Goal: Contribute content: Contribute content

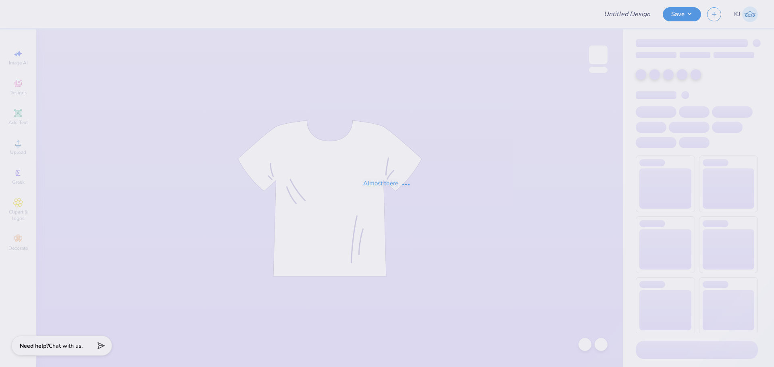
type input "AXO Welcome Week"
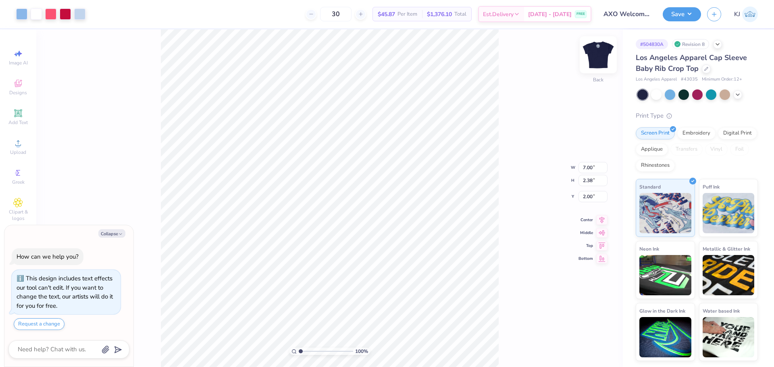
click at [598, 58] on img at bounding box center [598, 55] width 32 height 32
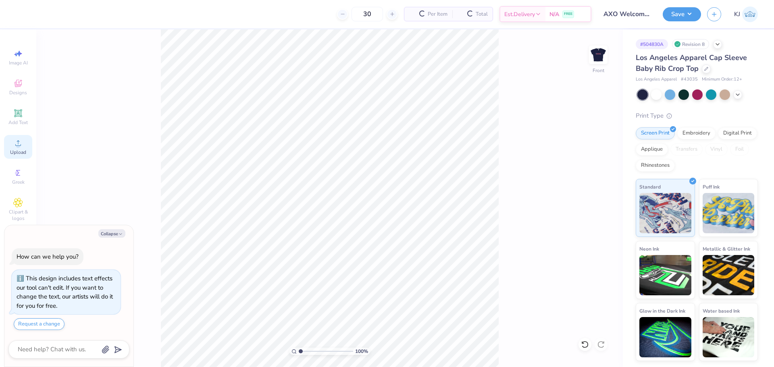
click at [16, 148] on div "Upload" at bounding box center [18, 147] width 28 height 24
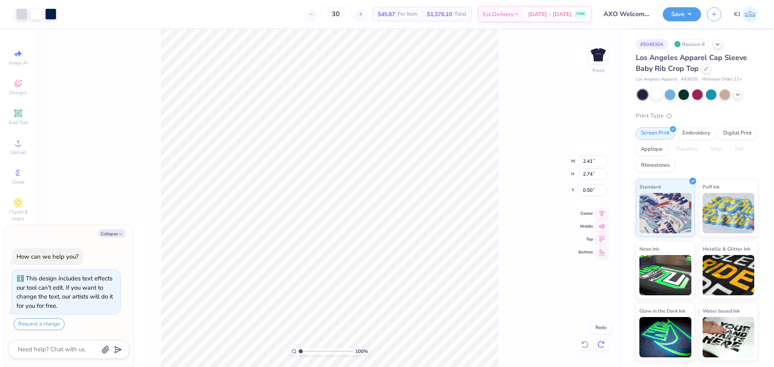
click at [601, 343] on icon at bounding box center [601, 345] width 8 height 8
type textarea "x"
click at [584, 161] on input "7.05" at bounding box center [593, 161] width 29 height 11
click at [583, 161] on input "7.05" at bounding box center [593, 161] width 29 height 11
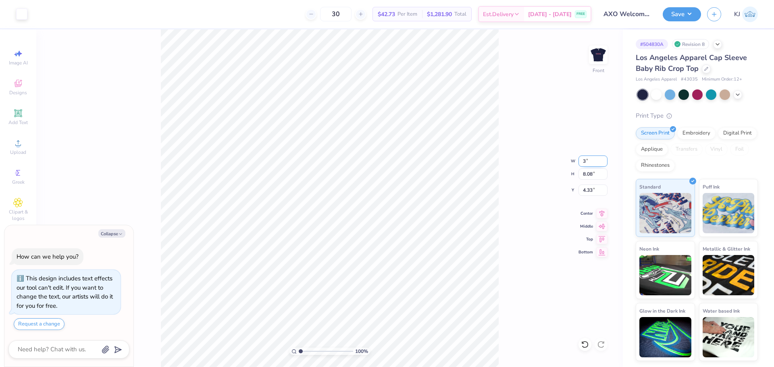
type input "3"
type textarea "x"
type input "3.00"
type input "3.44"
type input "6.65"
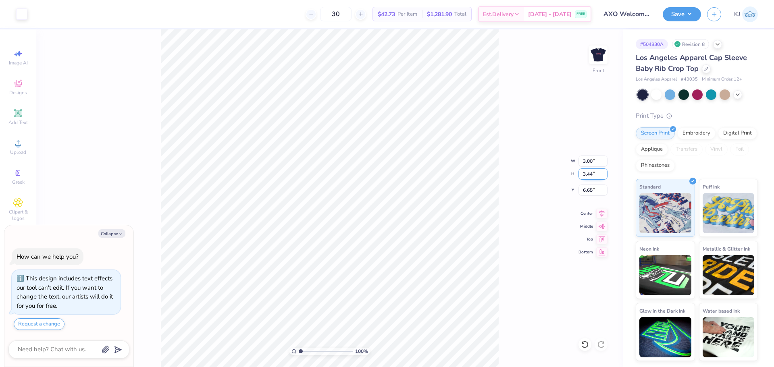
click at [583, 177] on input "3.44" at bounding box center [593, 174] width 29 height 11
type input "3"
type textarea "x"
type input "2.62"
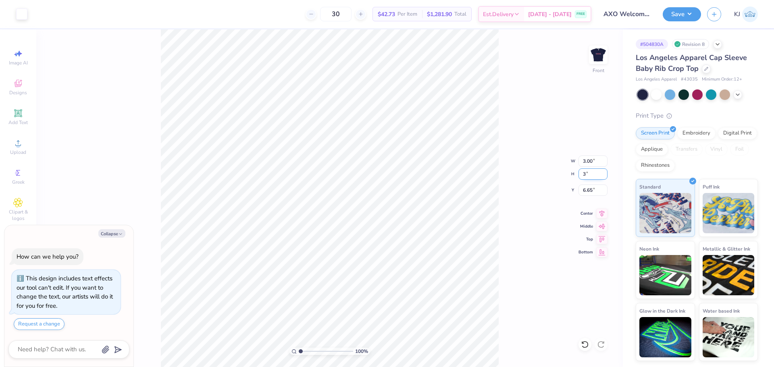
type input "3.00"
click at [588, 193] on input "6.87" at bounding box center [593, 190] width 29 height 11
type input "1"
type textarea "x"
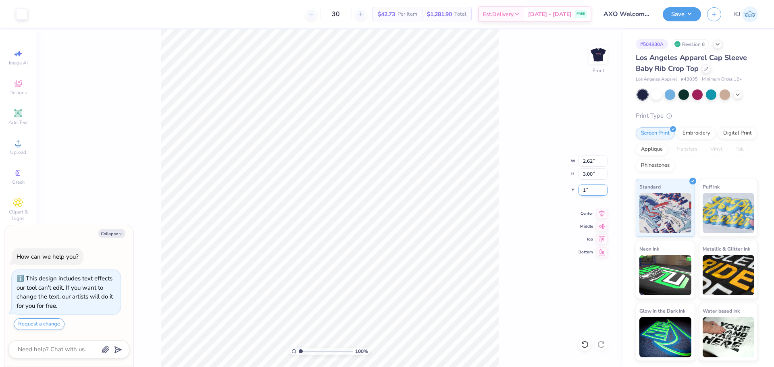
type input "1.00"
type textarea "x"
click at [585, 191] on input "1.00" at bounding box center [593, 190] width 29 height 11
type input ".5"
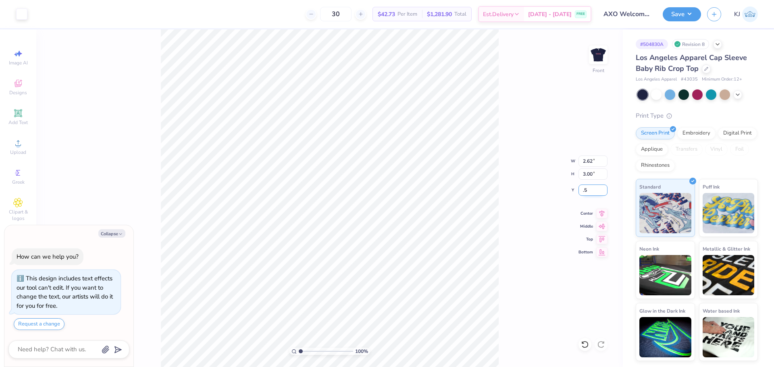
type textarea "x"
type input "0.50"
click at [507, 224] on div "100 % Front W 2.62 2.62 " H 3.00 3.00 " Y 0.50 0.50 " Center Middle Top Bottom" at bounding box center [329, 198] width 587 height 338
click at [597, 55] on img at bounding box center [598, 55] width 32 height 32
click at [694, 14] on button "Save" at bounding box center [682, 13] width 38 height 14
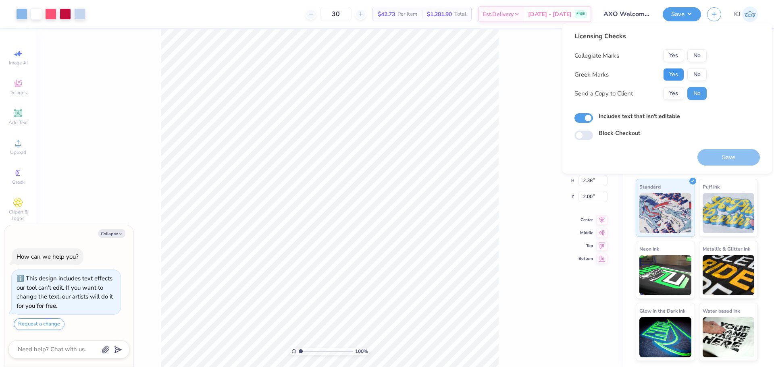
click at [676, 75] on button "Yes" at bounding box center [673, 74] width 21 height 13
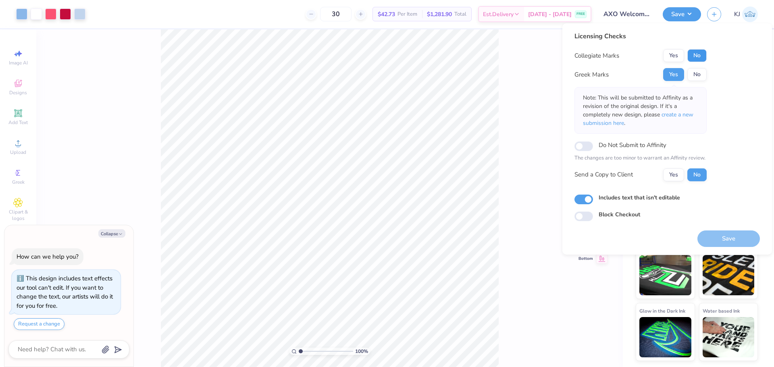
click at [695, 55] on button "No" at bounding box center [696, 55] width 19 height 13
type textarea "x"
click at [580, 148] on input "Do Not Submit to Affinity" at bounding box center [584, 147] width 19 height 10
checkbox input "true"
type textarea "x"
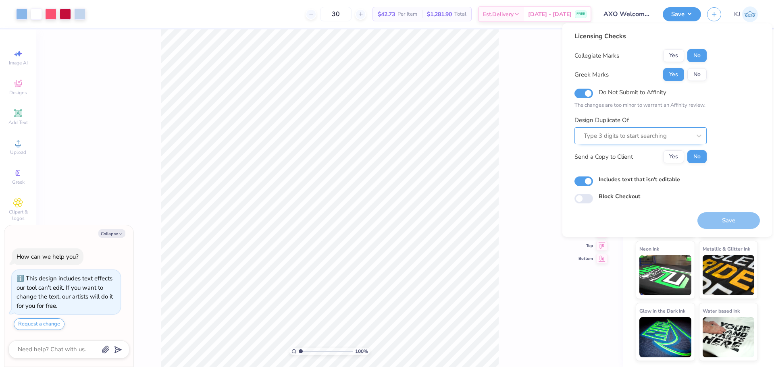
click at [623, 140] on div at bounding box center [637, 136] width 107 height 11
click at [624, 134] on div at bounding box center [637, 136] width 107 height 11
paste input "504830A"
type input "504830"
click at [680, 159] on button "Yes" at bounding box center [673, 156] width 21 height 13
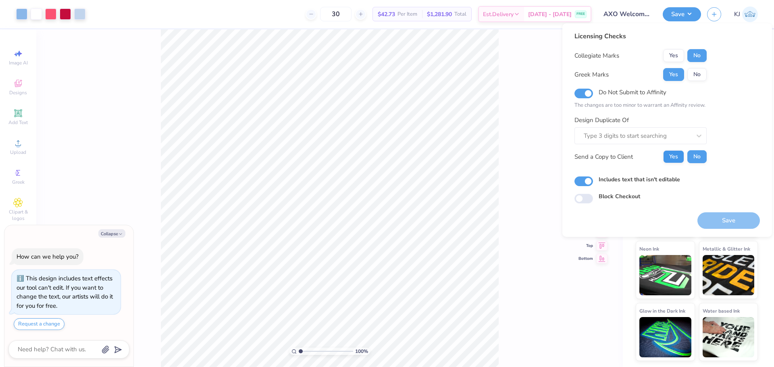
type textarea "x"
click at [587, 93] on input "Do Not Submit to Affinity" at bounding box center [584, 94] width 19 height 10
checkbox input "false"
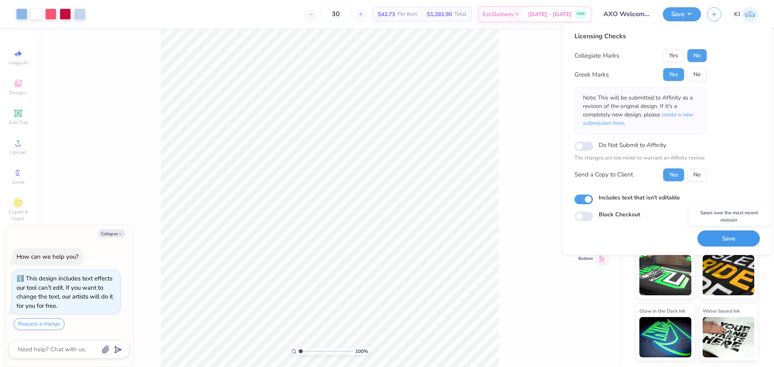
click at [730, 241] on button "Save" at bounding box center [728, 239] width 62 height 17
click at [523, 200] on div "100 % Back W 7.00 7.00 " H 2.38 2.38 " Y 2.00 2.00 " Center Middle Top Bottom" at bounding box center [329, 198] width 587 height 338
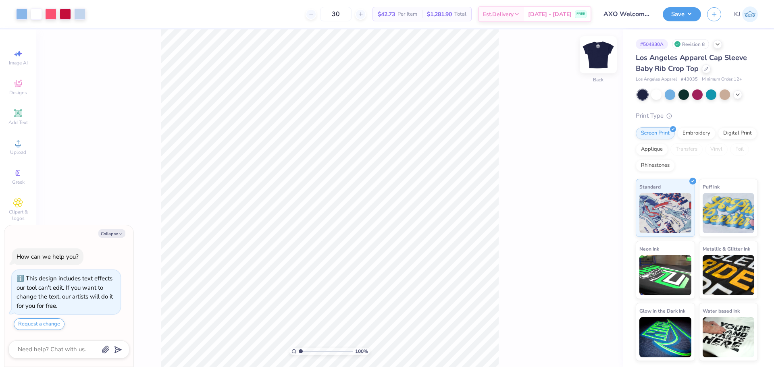
click at [597, 52] on img at bounding box center [598, 55] width 32 height 32
click at [693, 16] on button "Save" at bounding box center [682, 13] width 38 height 14
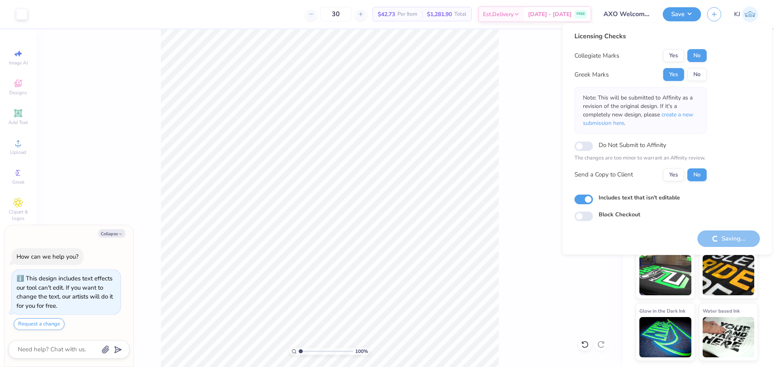
type textarea "x"
